Goal: Check status: Check status

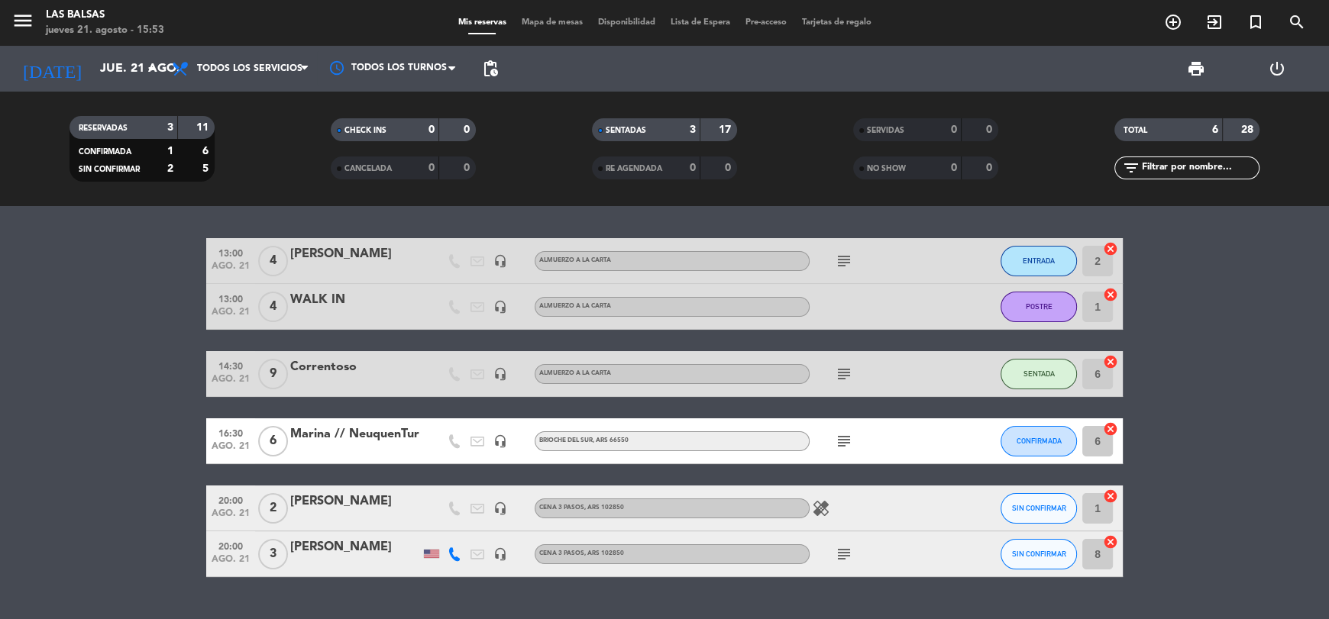
drag, startPoint x: 401, startPoint y: 256, endPoint x: 293, endPoint y: 261, distance: 107.8
click at [293, 261] on div "[PERSON_NAME]" at bounding box center [355, 254] width 130 height 20
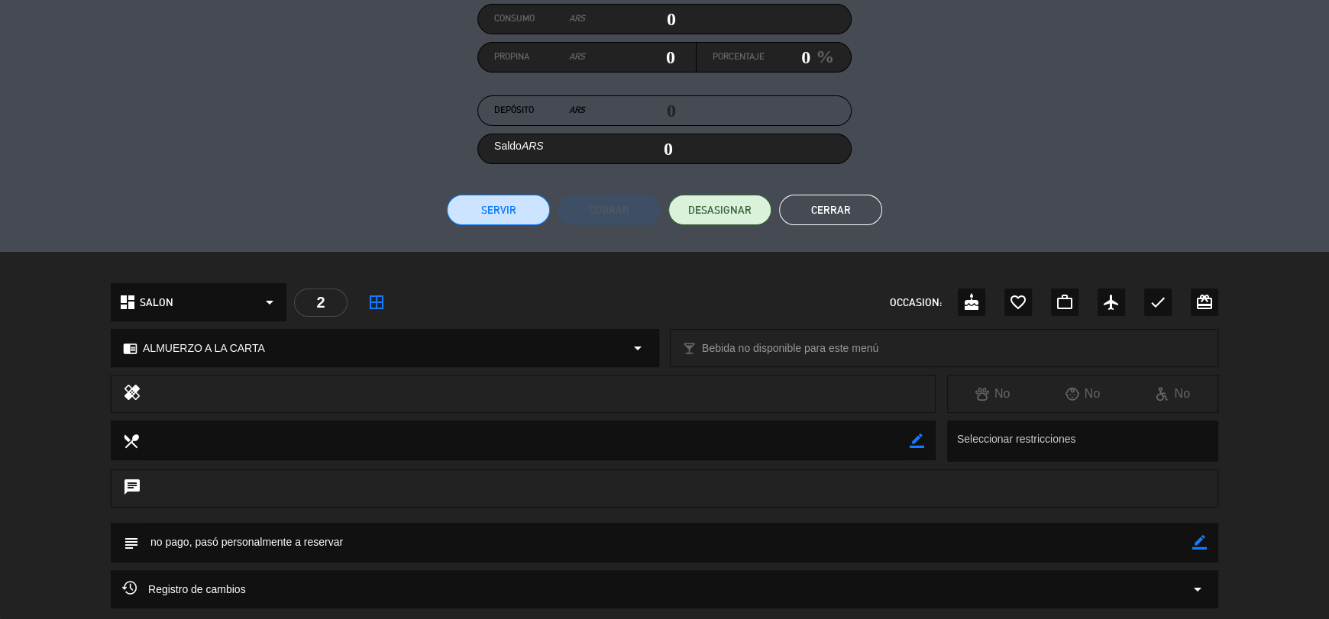
scroll to position [334, 0]
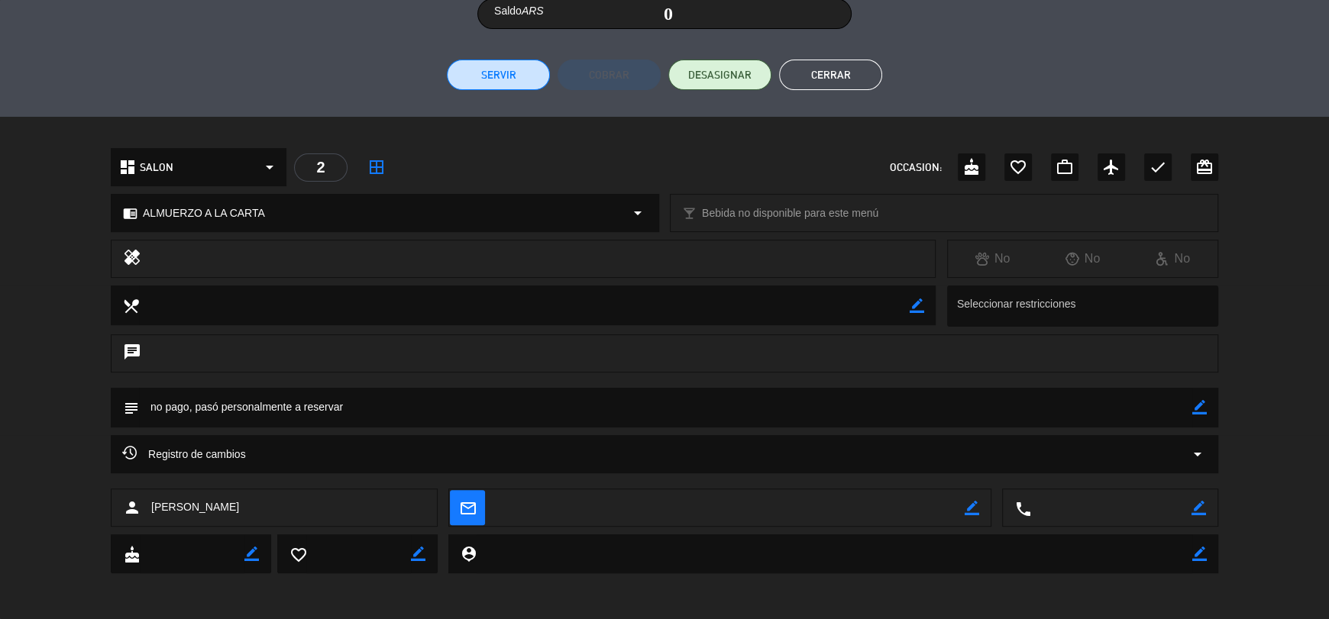
drag, startPoint x: 249, startPoint y: 506, endPoint x: 150, endPoint y: 501, distance: 99.4
click at [150, 501] on div "person [PERSON_NAME]" at bounding box center [274, 508] width 327 height 38
copy span "[PERSON_NAME]"
click at [269, 492] on div "person [PERSON_NAME]" at bounding box center [274, 508] width 327 height 38
click at [137, 503] on icon "person" at bounding box center [132, 508] width 18 height 18
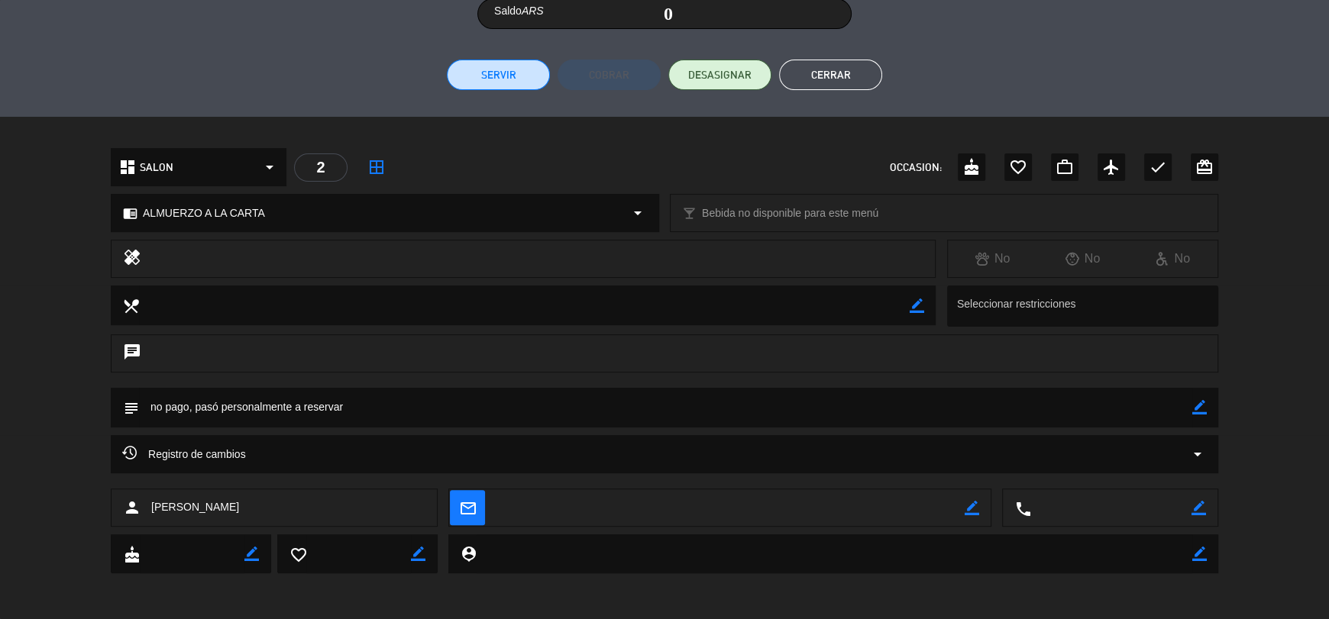
click at [240, 505] on div "person [PERSON_NAME]" at bounding box center [274, 508] width 327 height 38
click at [218, 451] on span "Registro de cambios" at bounding box center [184, 454] width 124 height 18
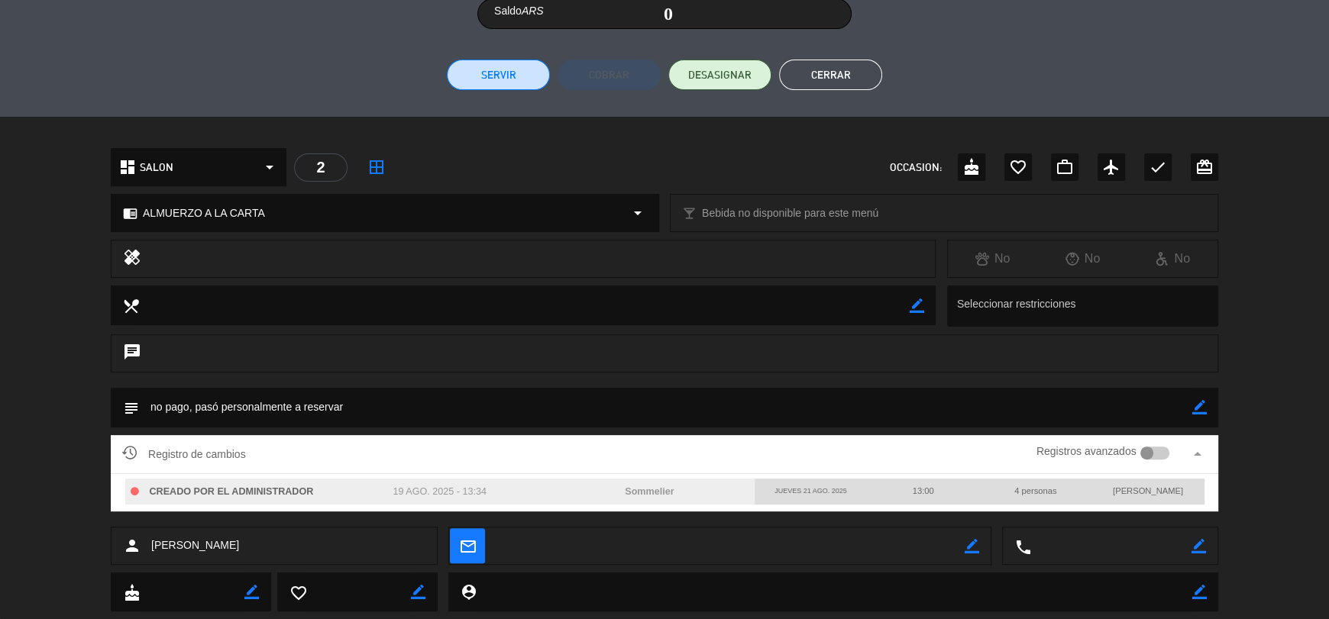
click at [319, 464] on div "Registro de cambios Registros avanzados arrow_drop_up" at bounding box center [664, 454] width 1085 height 23
